Goal: Transaction & Acquisition: Purchase product/service

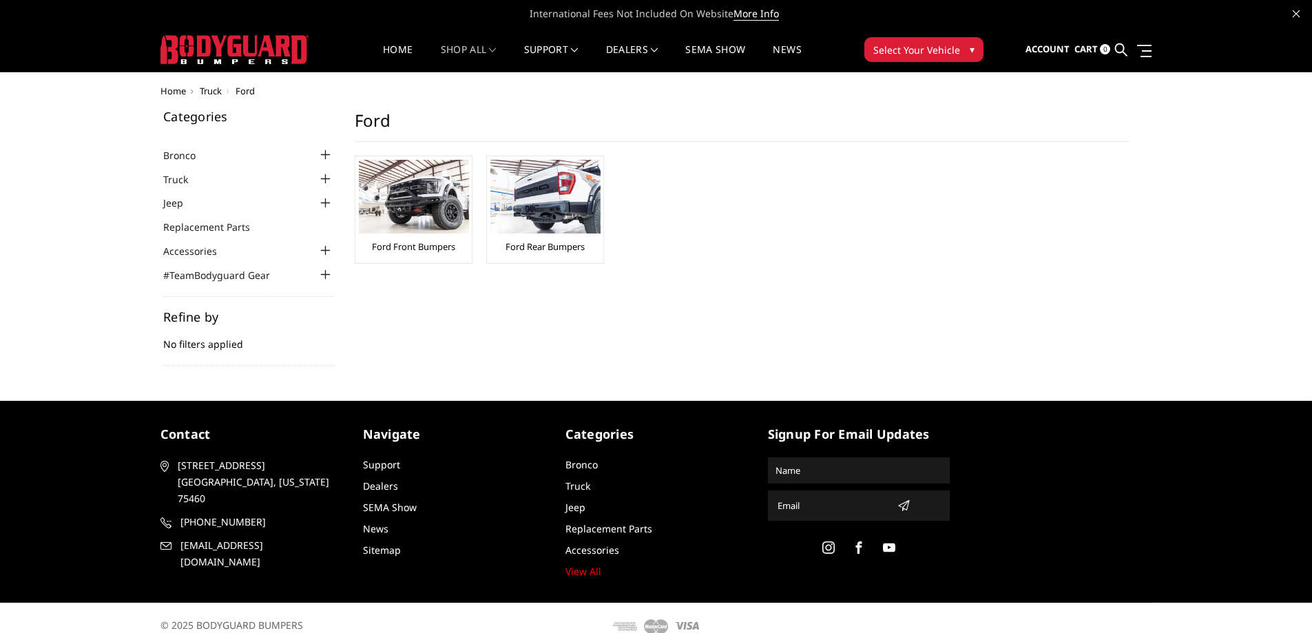
click at [324, 177] on div at bounding box center [326, 179] width 17 height 17
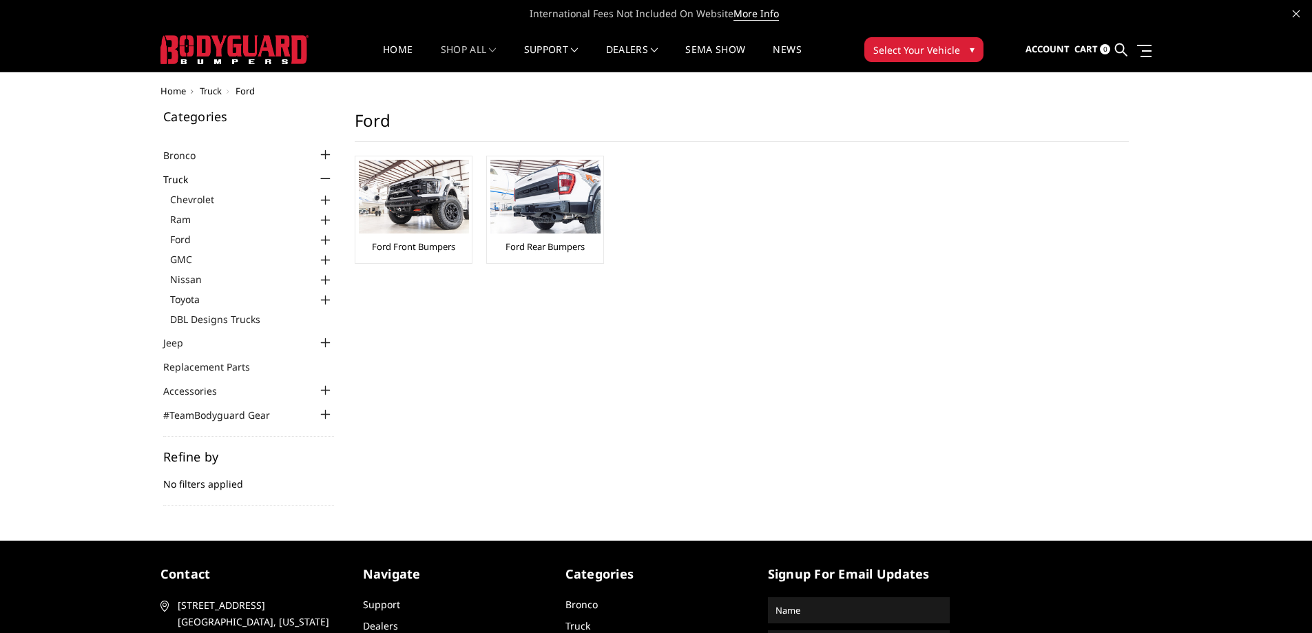
click at [329, 239] on div at bounding box center [326, 240] width 17 height 17
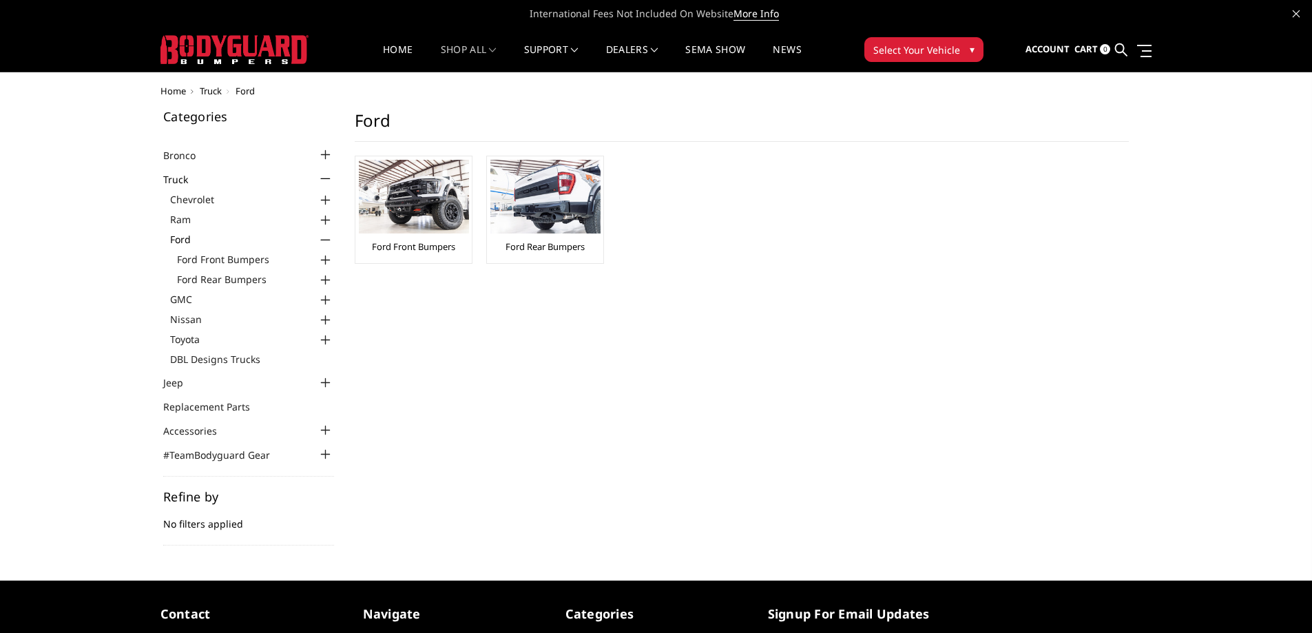
click at [327, 262] on div at bounding box center [326, 260] width 17 height 17
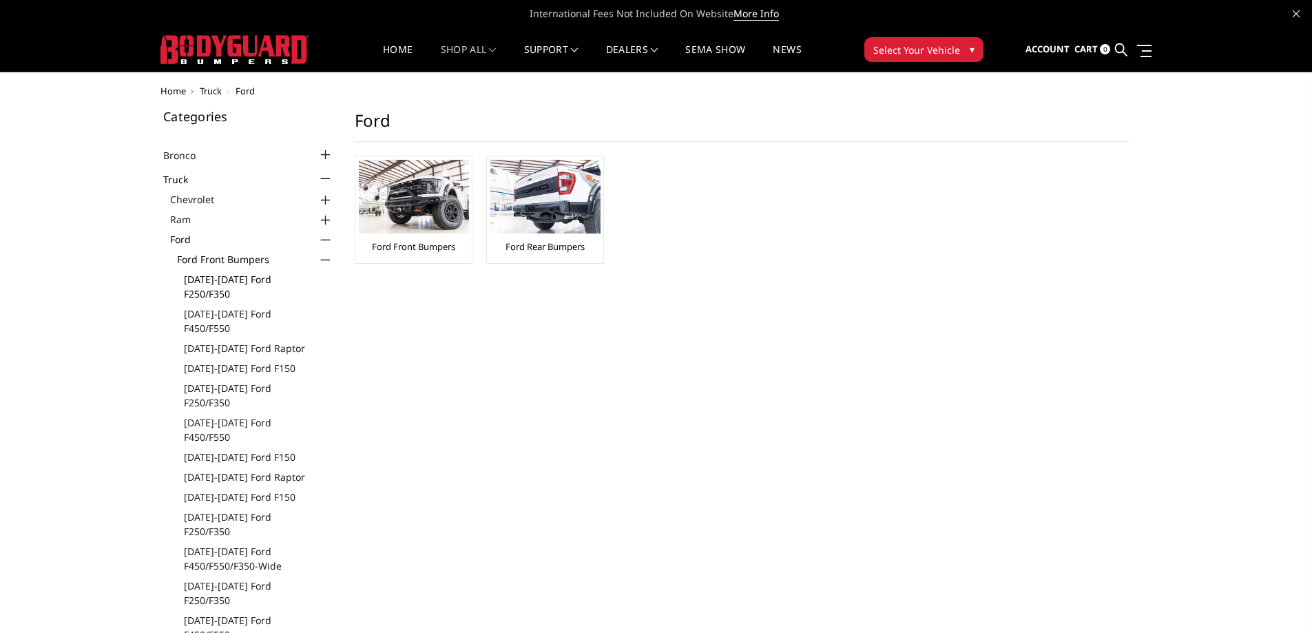
click at [259, 280] on link "[DATE]-[DATE] Ford F250/F350" at bounding box center [259, 286] width 150 height 29
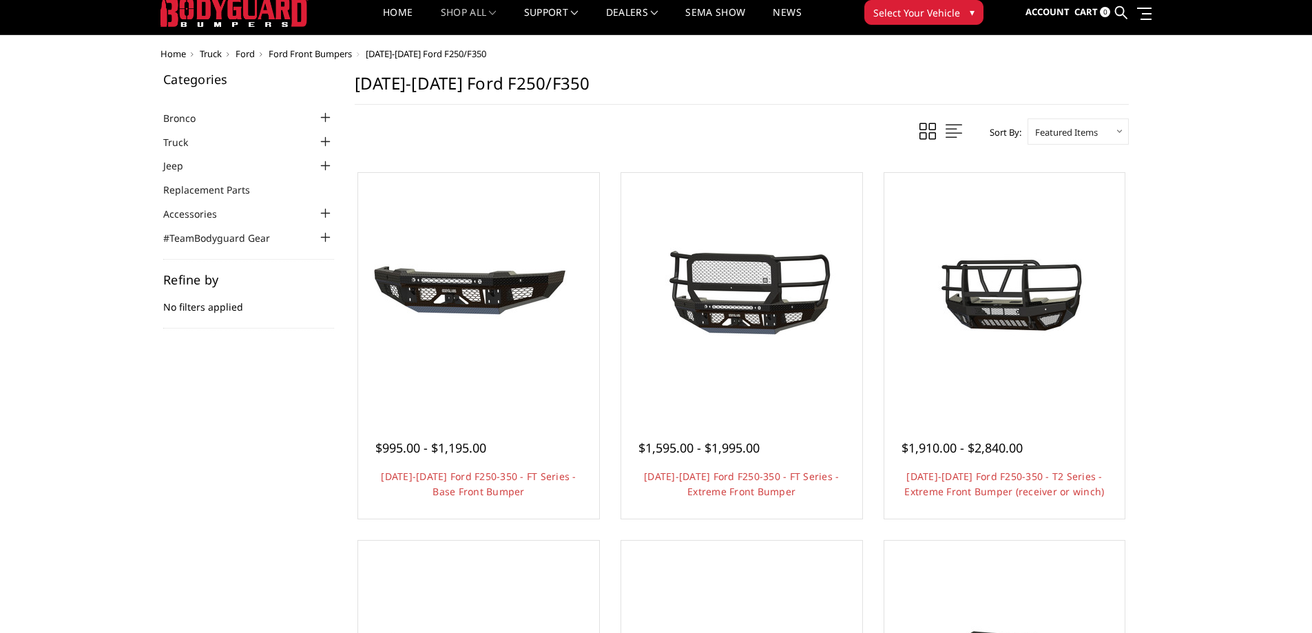
scroll to position [69, 0]
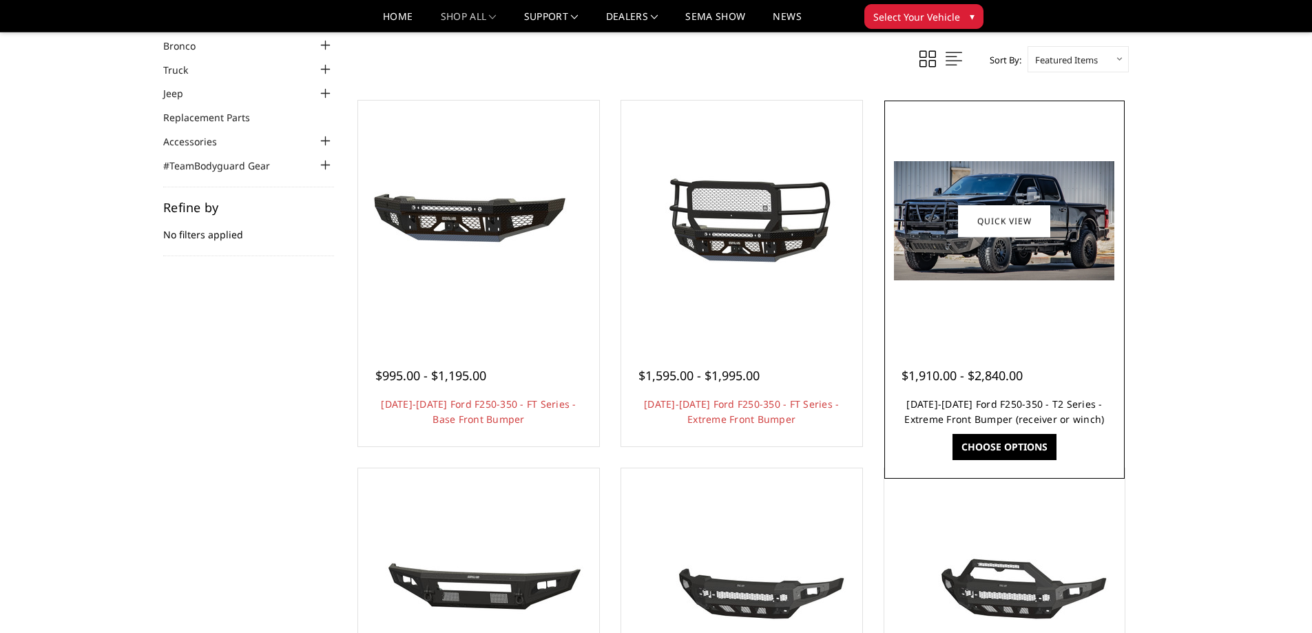
click at [1012, 404] on link "2023-2025 Ford F250-350 - T2 Series - Extreme Front Bumper (receiver or winch)" at bounding box center [1004, 411] width 200 height 28
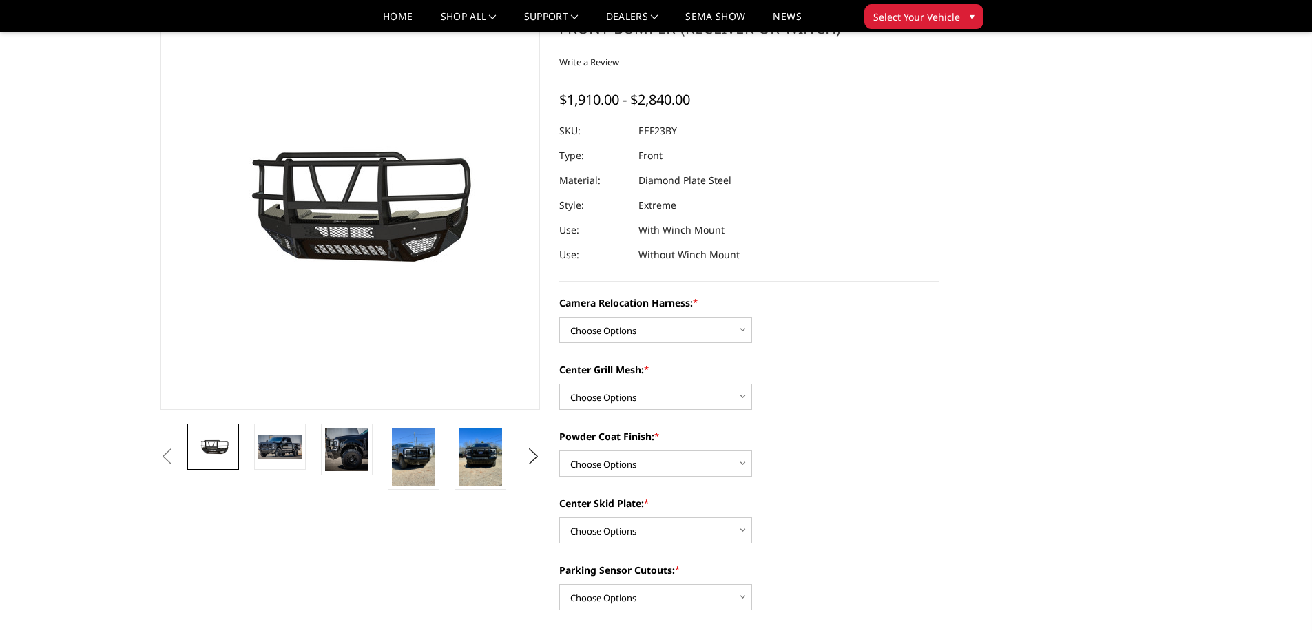
scroll to position [138, 0]
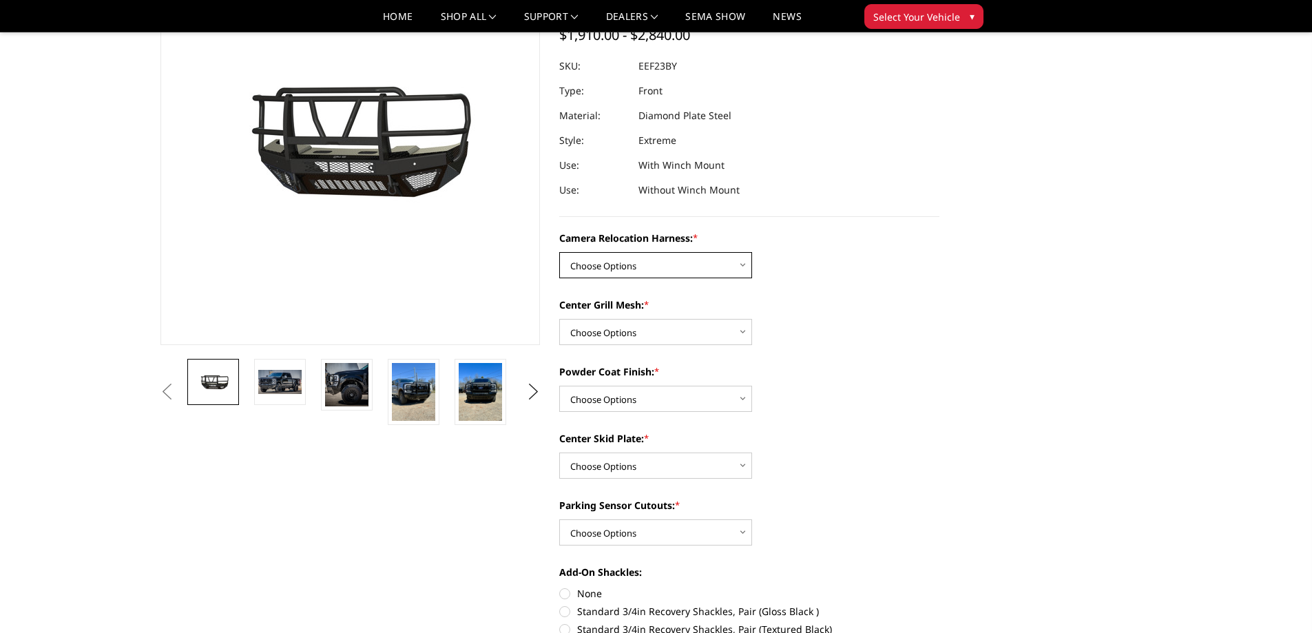
click at [746, 270] on select "Choose Options Without camera harness With camera harness" at bounding box center [655, 265] width 193 height 26
select select "3753"
click at [559, 252] on select "Choose Options Without camera harness With camera harness" at bounding box center [655, 265] width 193 height 26
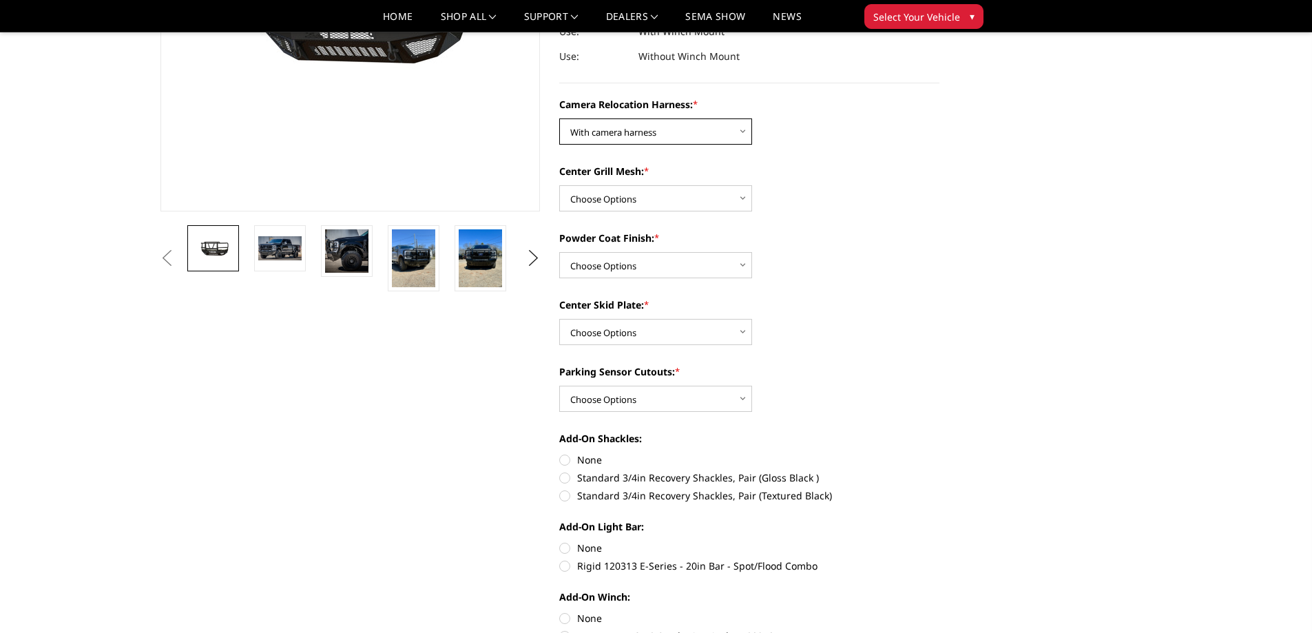
scroll to position [275, 0]
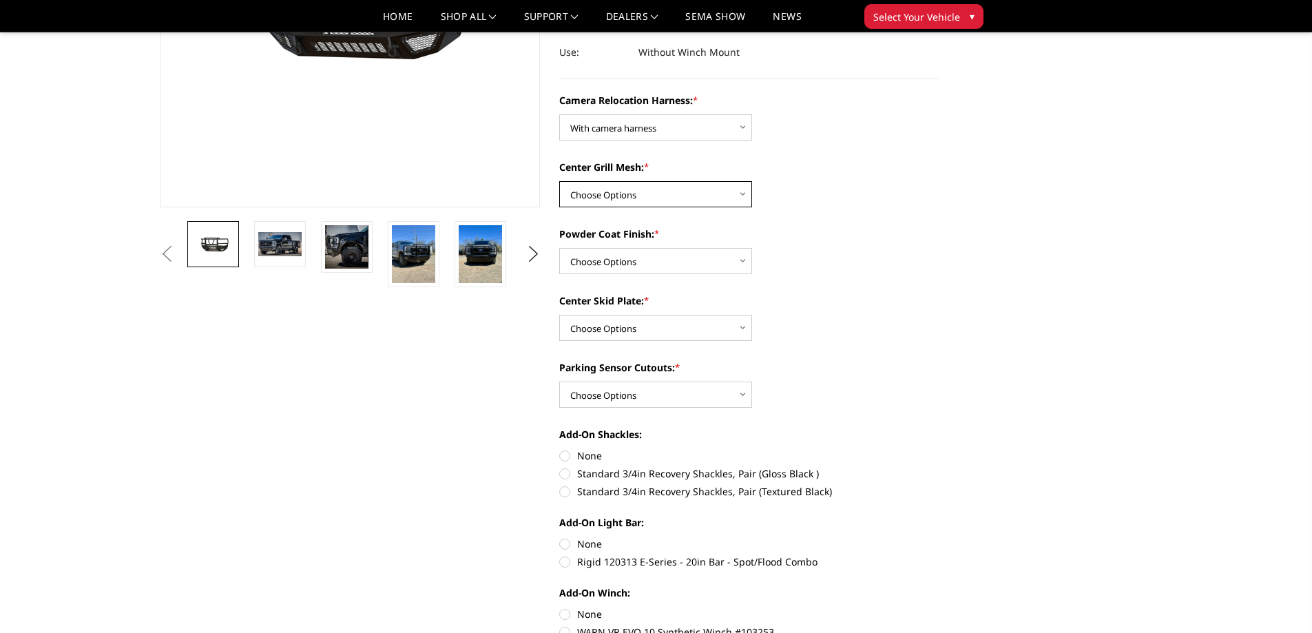
click at [742, 193] on select "Choose Options Without expanded metal With expanded metal" at bounding box center [655, 194] width 193 height 26
click at [773, 200] on div "Center Grill Mesh: * Choose Options Without expanded metal With expanded metal" at bounding box center [749, 184] width 380 height 48
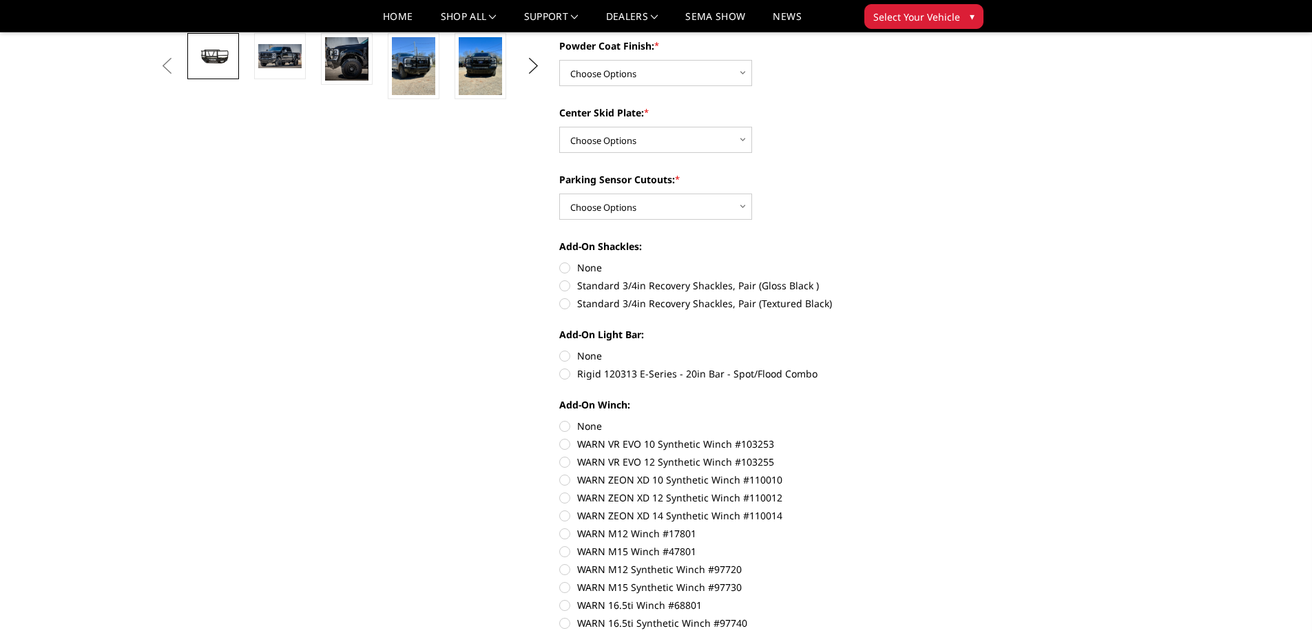
scroll to position [482, 0]
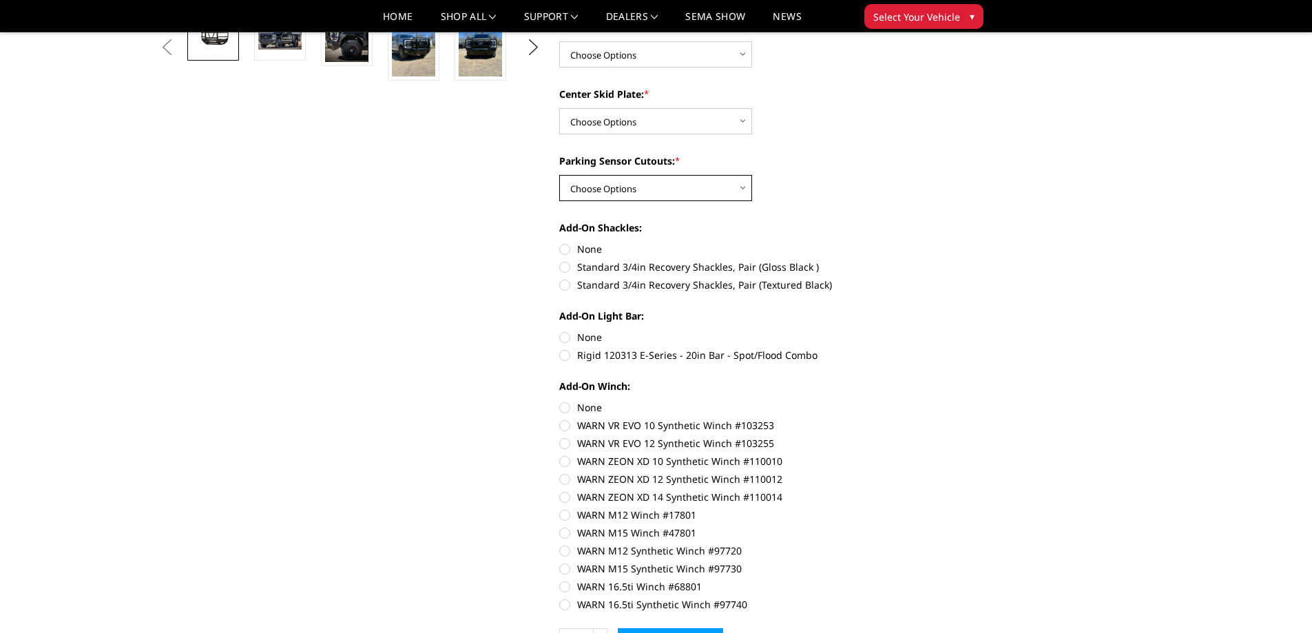
click at [744, 187] on select "Choose Options Yes - With Parking Sensor Cutouts" at bounding box center [655, 188] width 193 height 26
select select "3744"
click at [559, 175] on select "Choose Options Yes - With Parking Sensor Cutouts" at bounding box center [655, 188] width 193 height 26
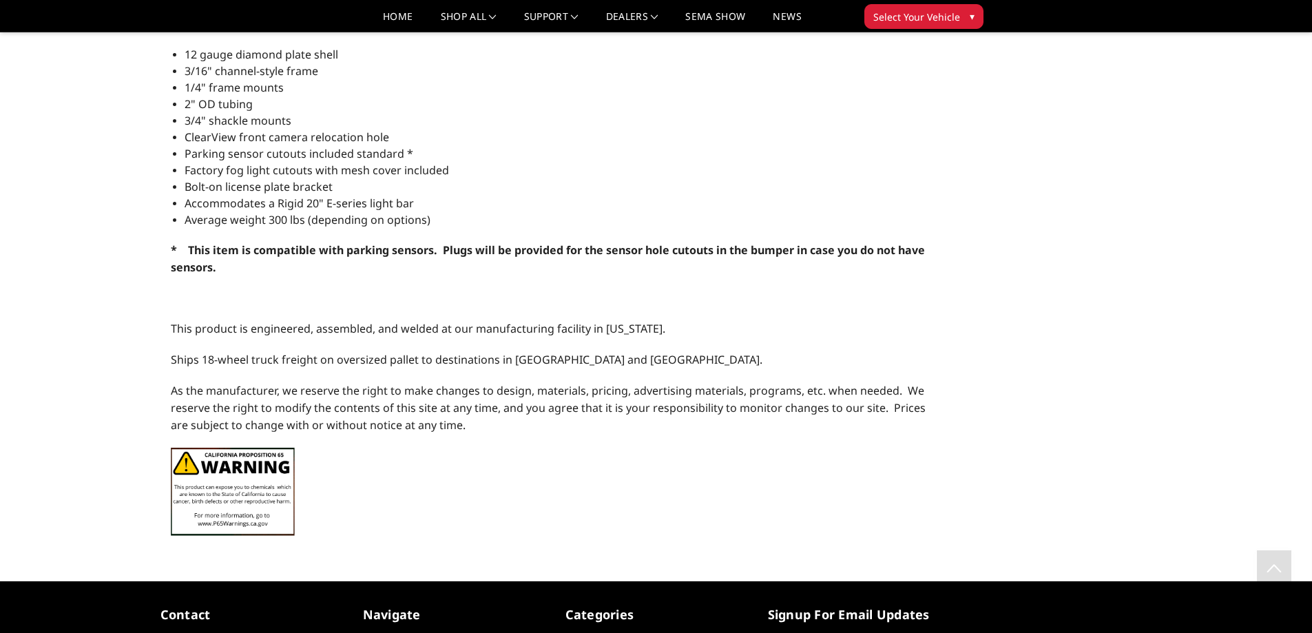
scroll to position [1377, 0]
